Goal: Check status: Check status

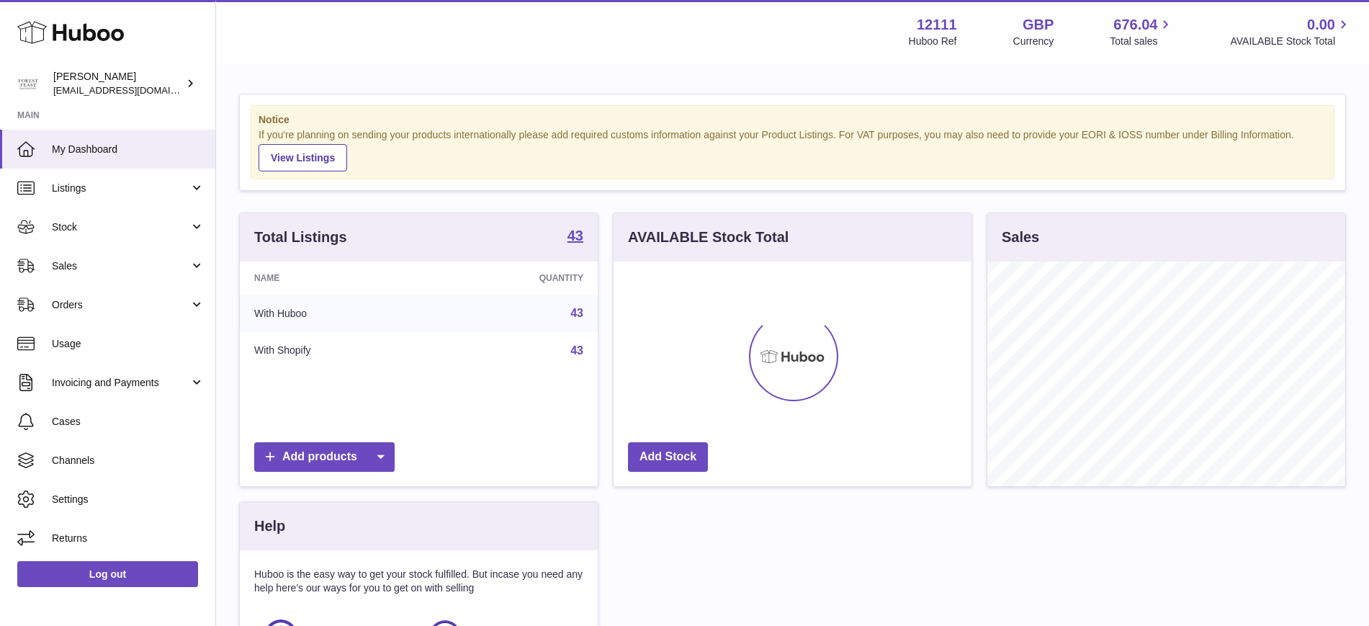
scroll to position [225, 358]
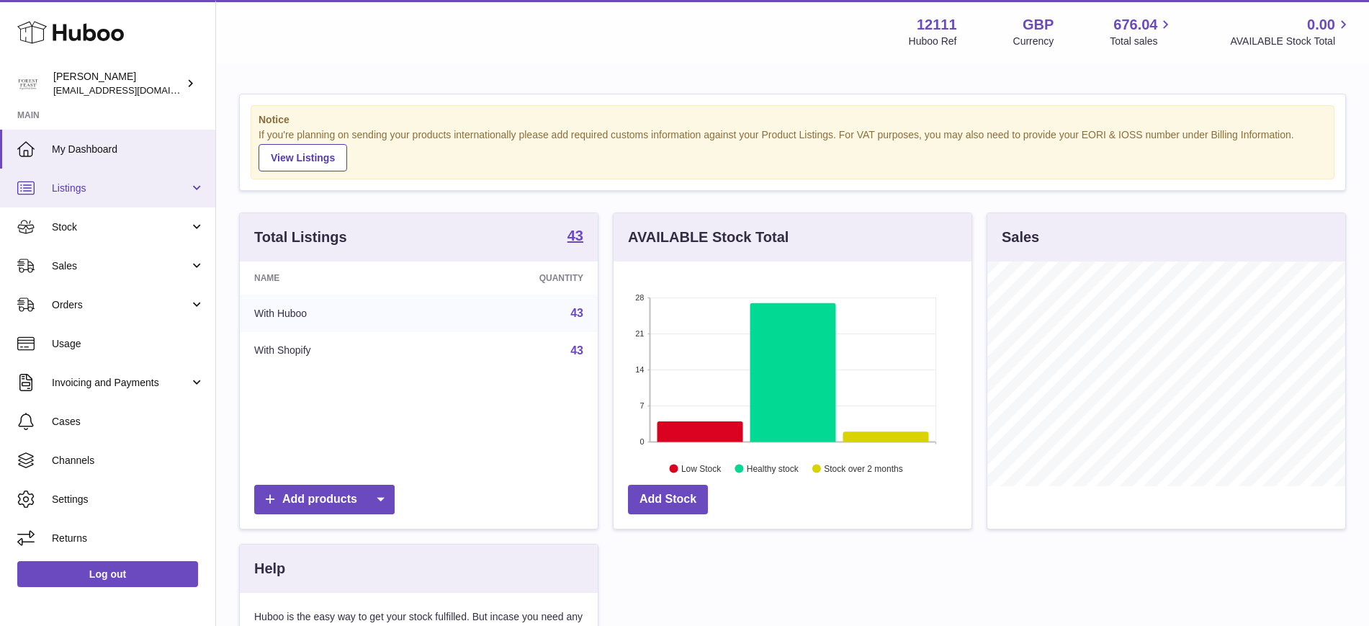
click at [158, 179] on link "Listings" at bounding box center [107, 188] width 215 height 39
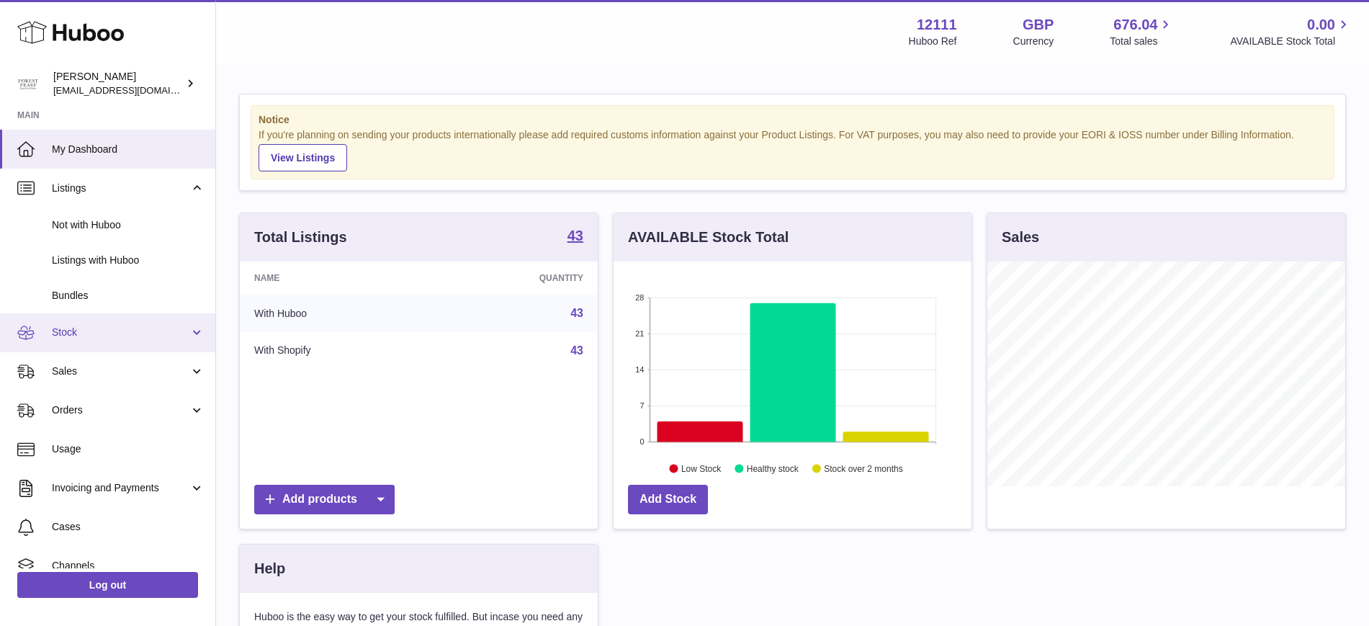
click at [161, 322] on link "Stock" at bounding box center [107, 332] width 215 height 39
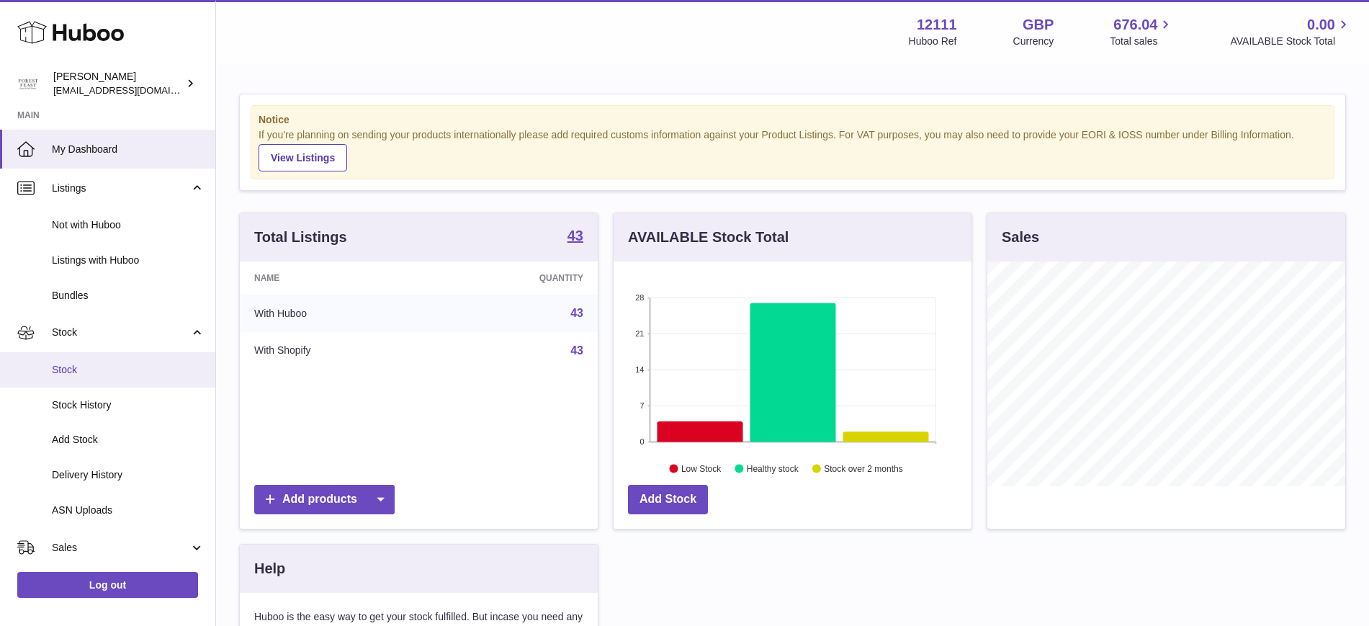
click at [152, 372] on span "Stock" at bounding box center [128, 370] width 153 height 14
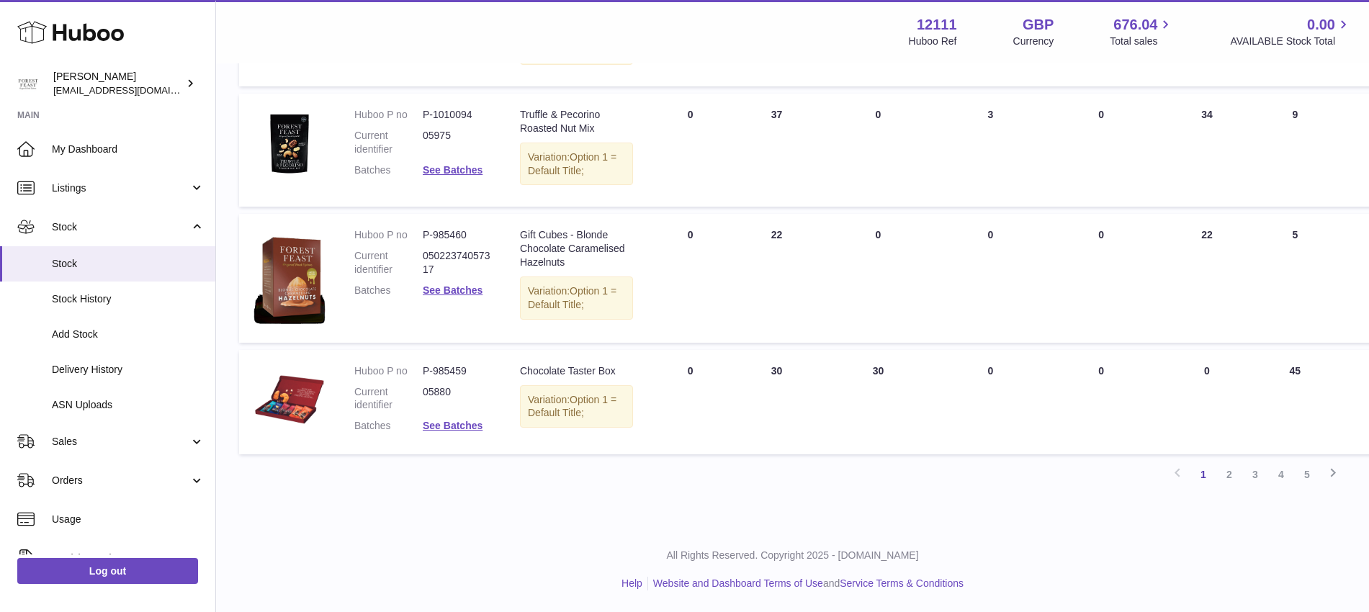
scroll to position [1379, 0]
click at [115, 367] on span "Delivery History" at bounding box center [128, 370] width 153 height 14
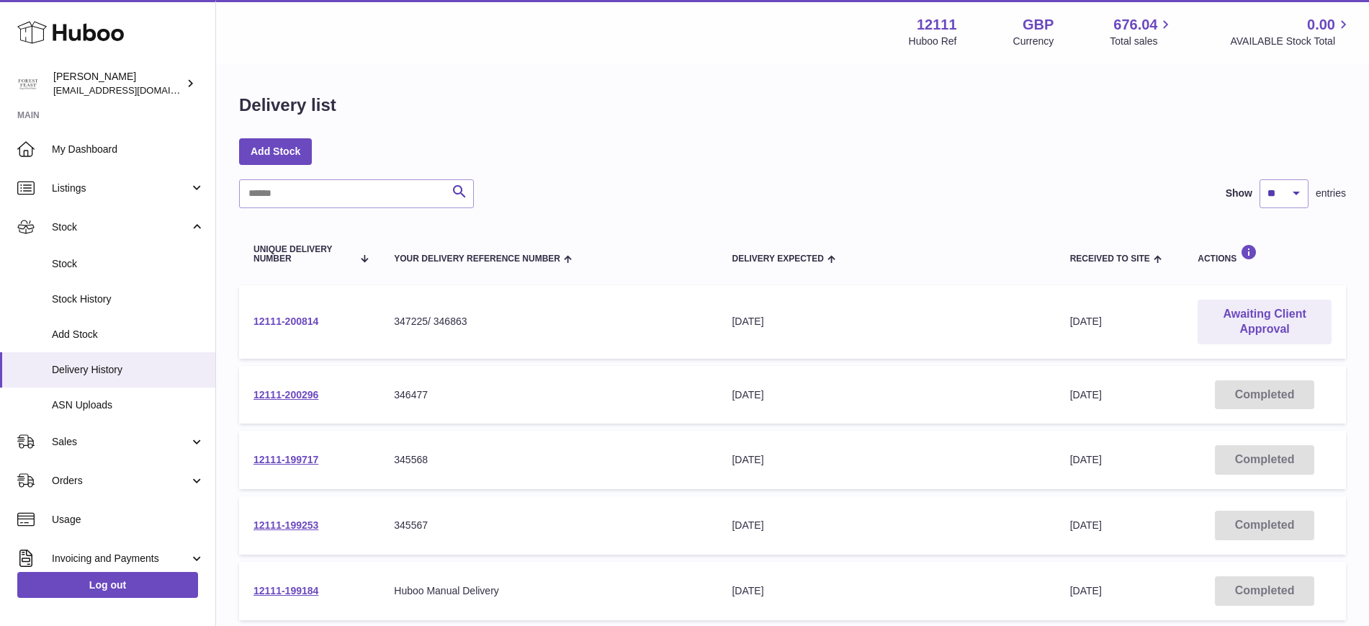
click at [277, 323] on link "12111-200814" at bounding box center [286, 321] width 65 height 12
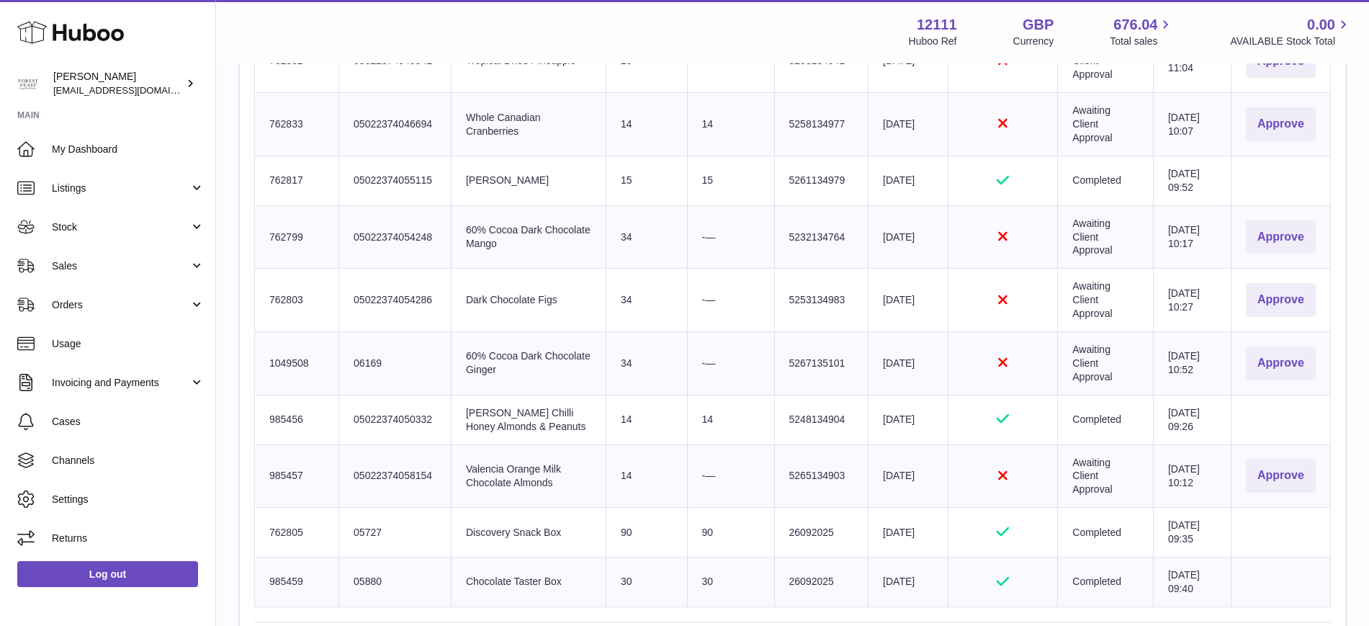
scroll to position [795, 0]
